Goal: Navigation & Orientation: Find specific page/section

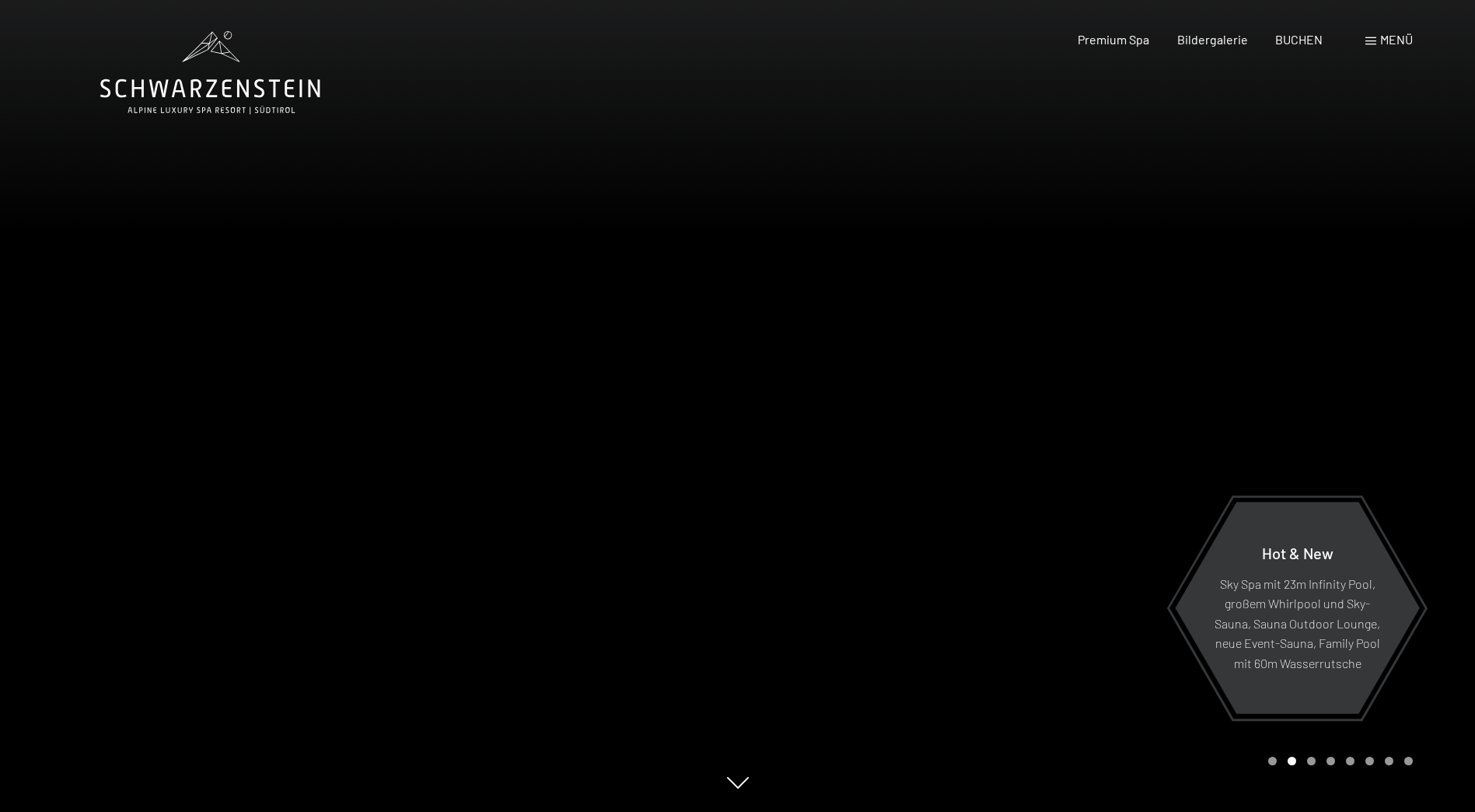
click at [1392, 41] on span "Menü" at bounding box center [1397, 39] width 33 height 15
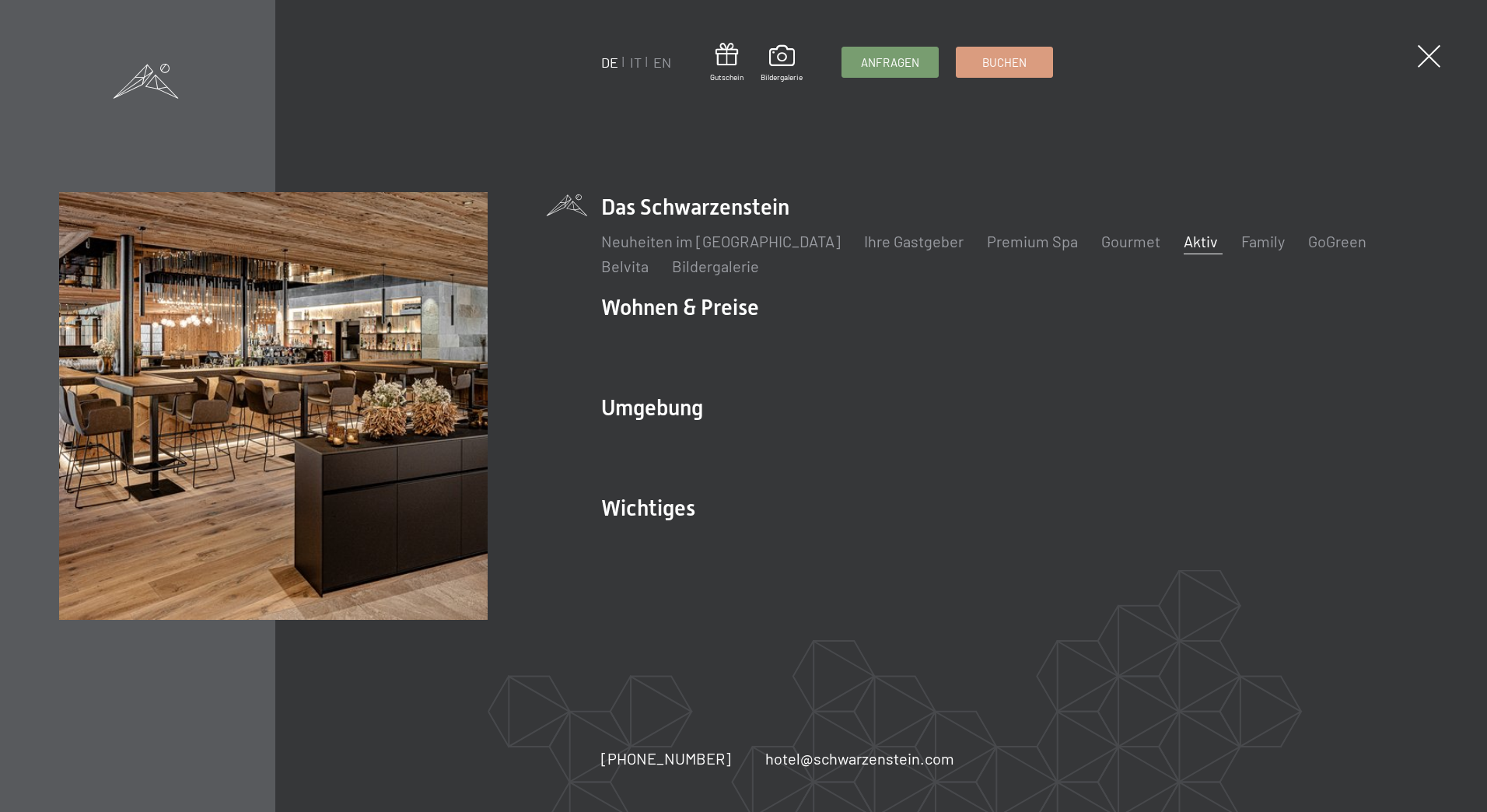
click at [1184, 241] on link "Aktiv" at bounding box center [1201, 241] width 34 height 19
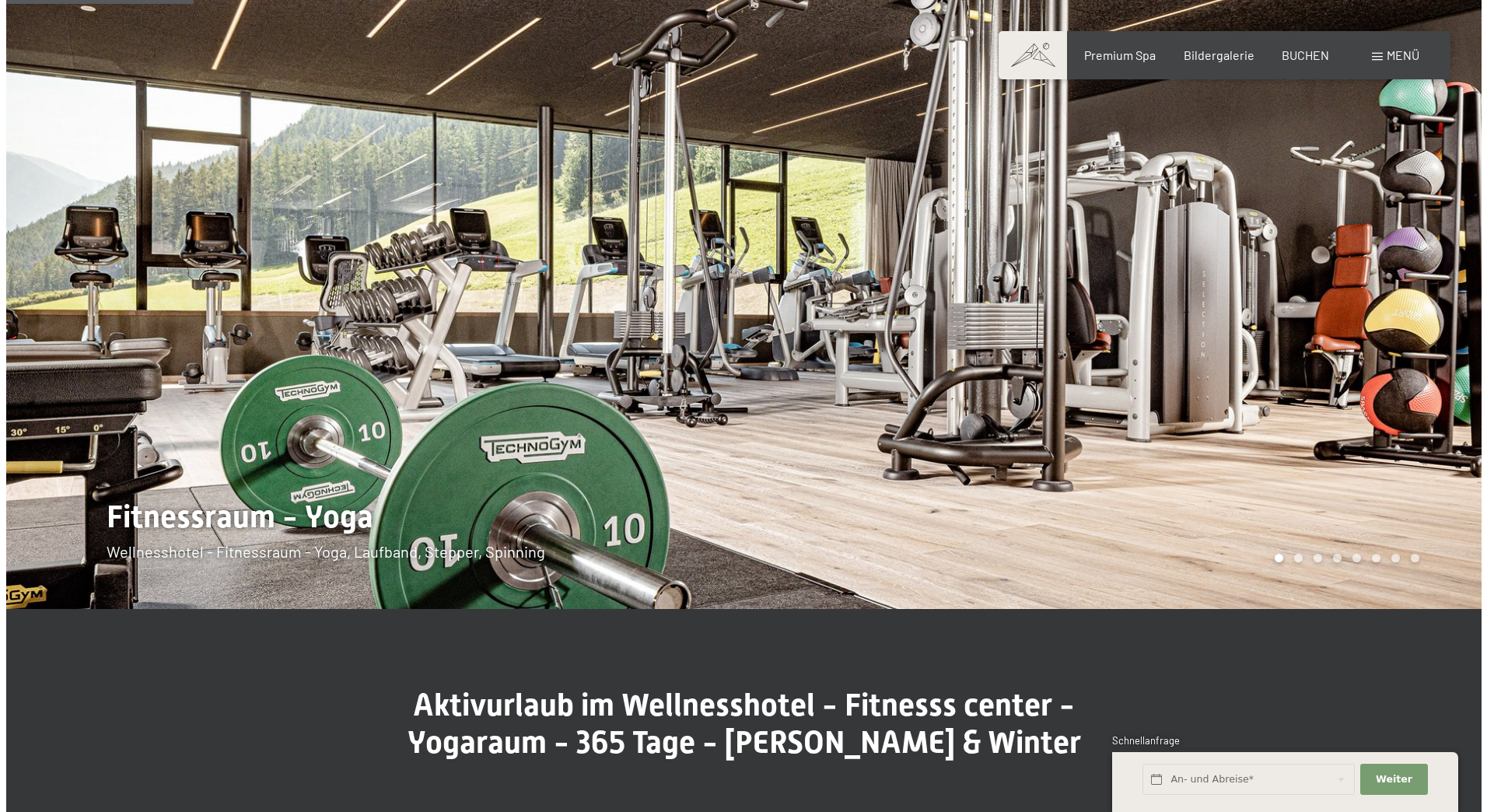
scroll to position [725, 0]
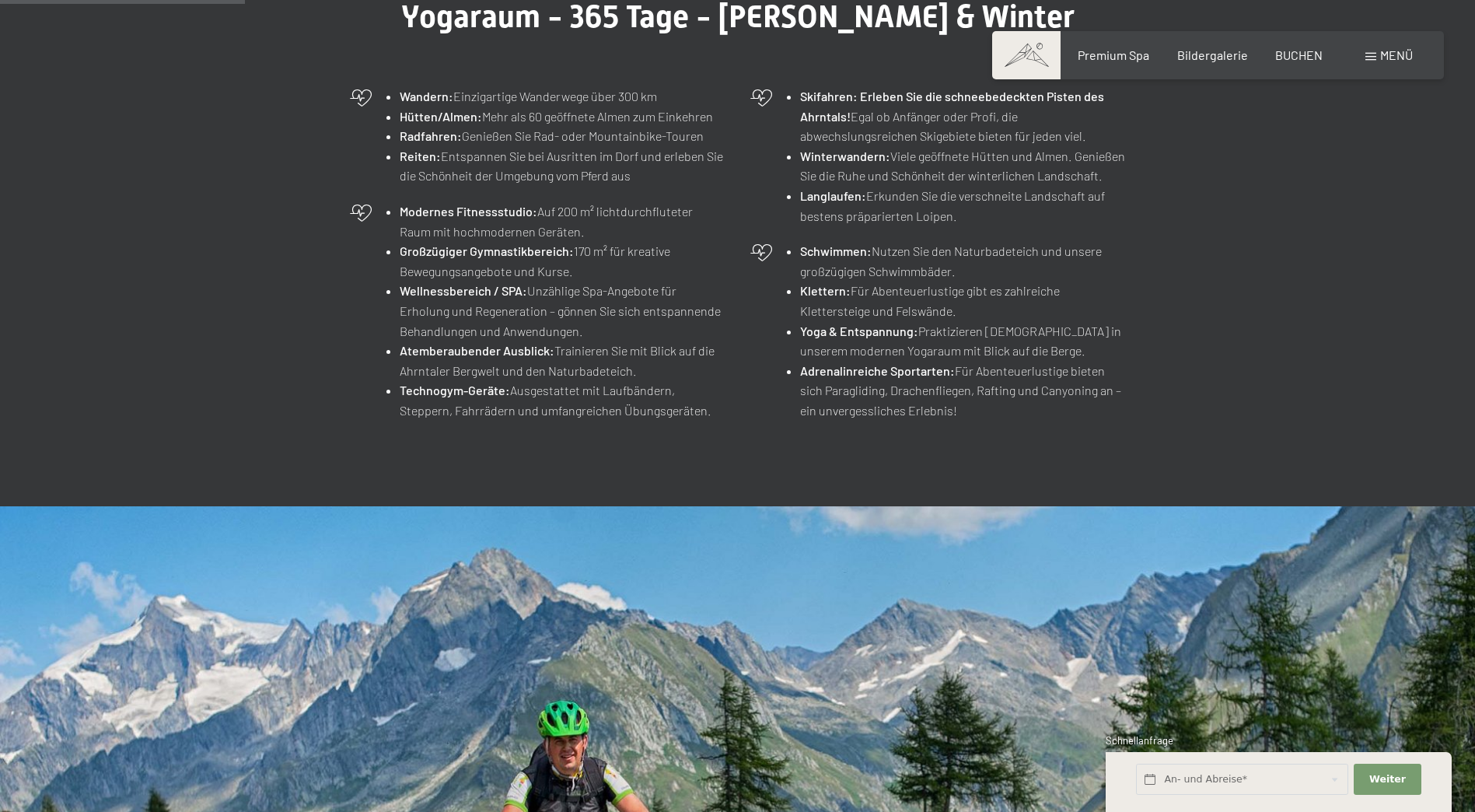
click at [1383, 55] on span "Menü" at bounding box center [1397, 54] width 33 height 15
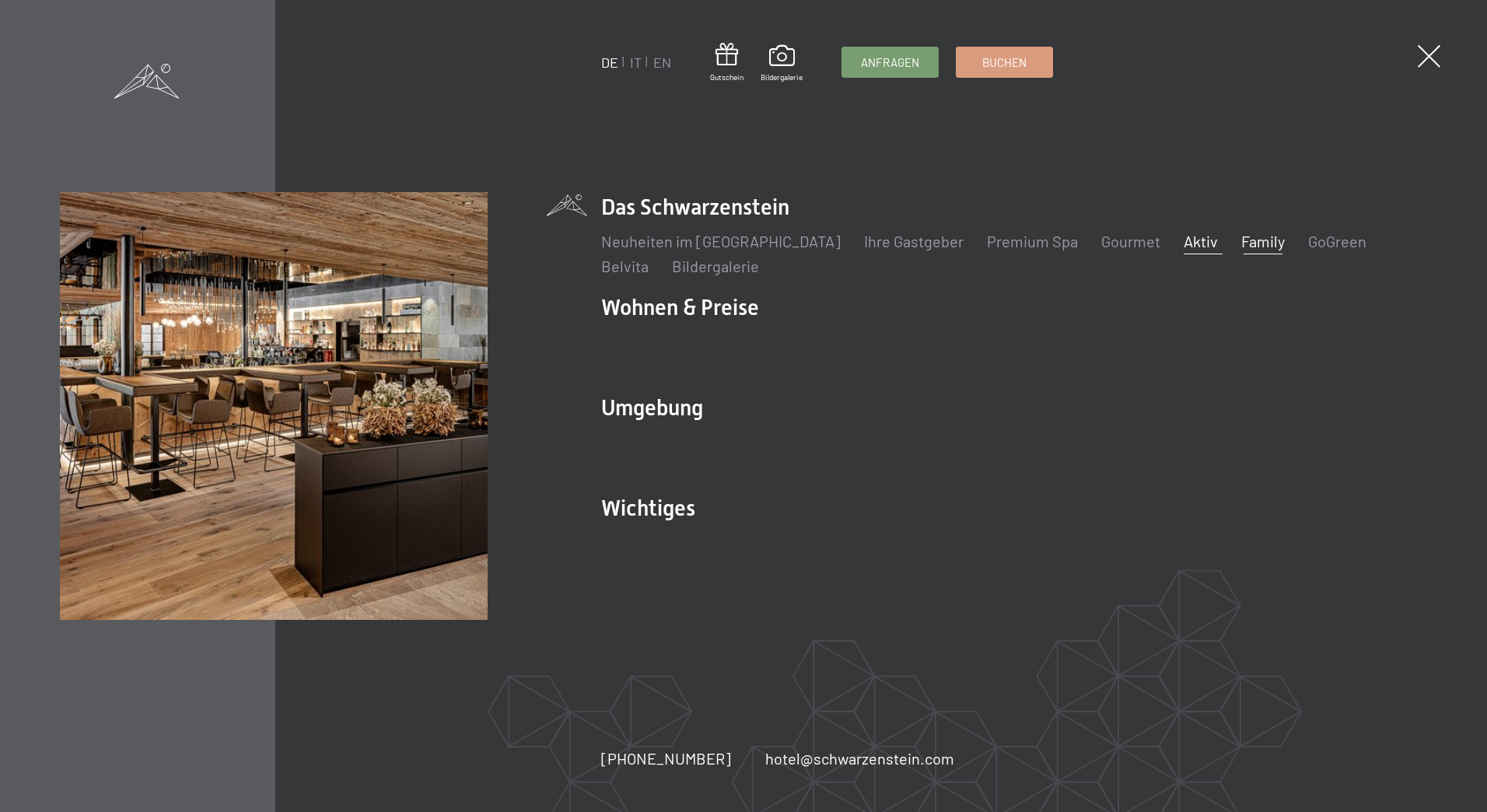
click at [1241, 241] on link "Family" at bounding box center [1263, 241] width 44 height 19
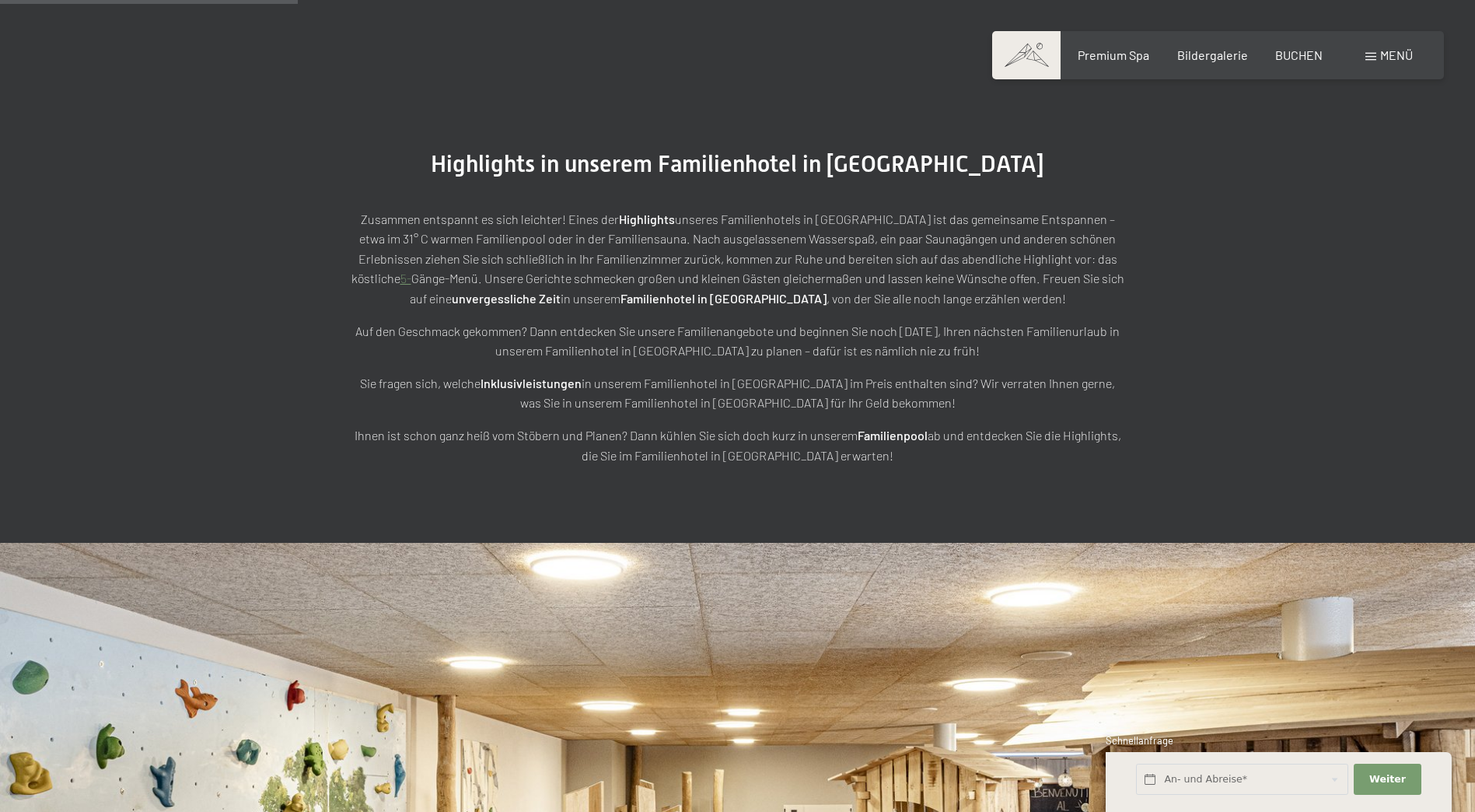
scroll to position [2540, 0]
